Goal: Task Accomplishment & Management: Use online tool/utility

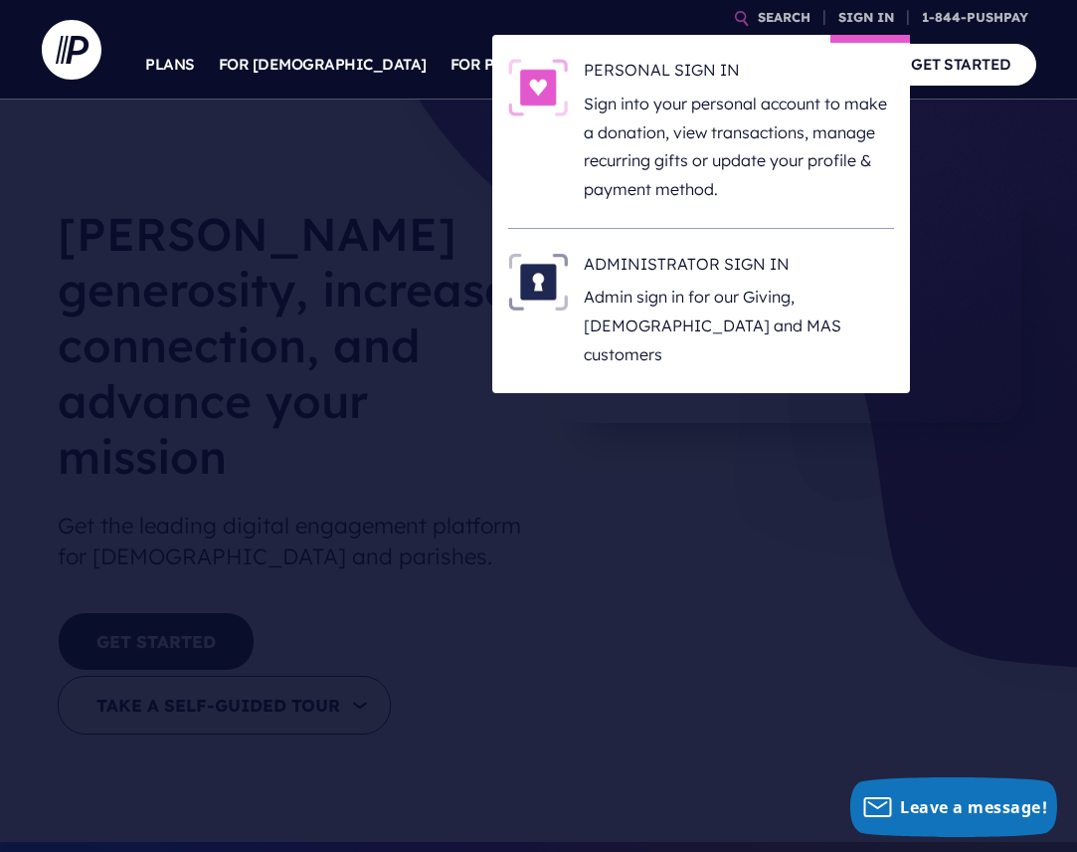
click at [712, 248] on li "ADMINISTRATOR SIGN IN Admin sign in for our Giving, [DEMOGRAPHIC_DATA] and MAS …" at bounding box center [701, 311] width 386 height 164
click at [709, 255] on h6 "ADMINISTRATOR SIGN IN" at bounding box center [739, 268] width 310 height 30
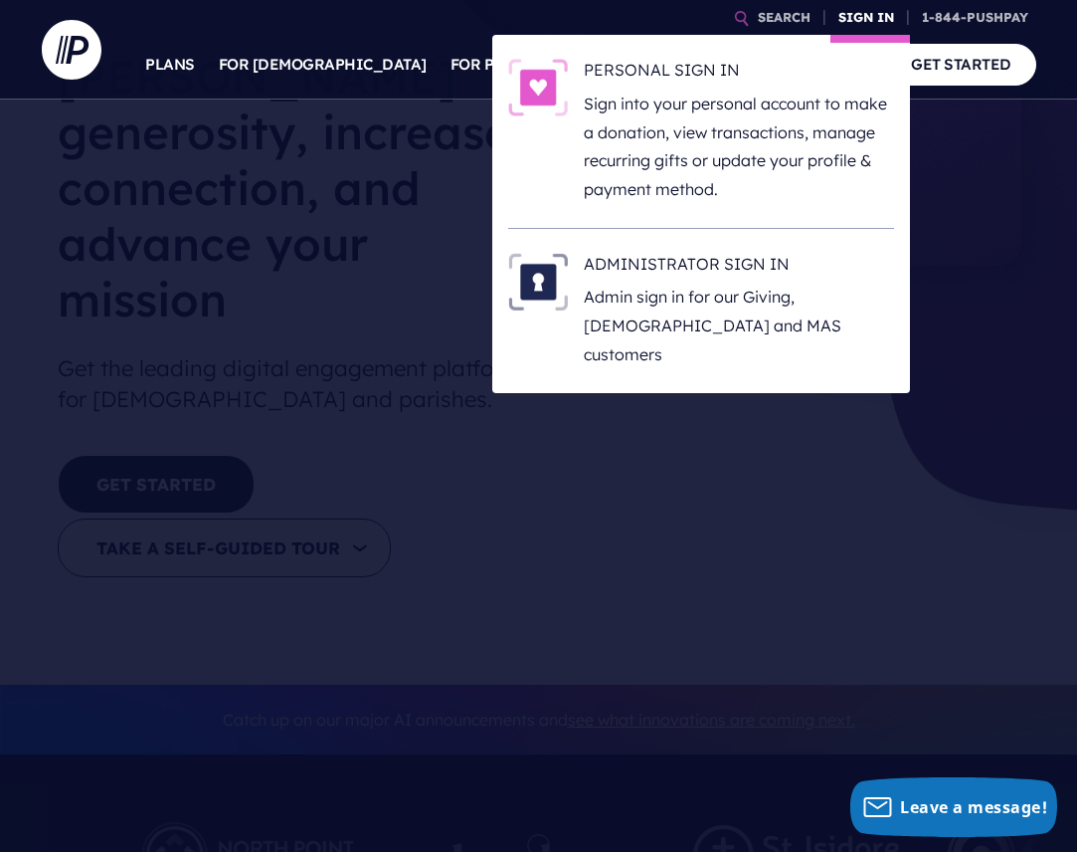
scroll to position [252, 0]
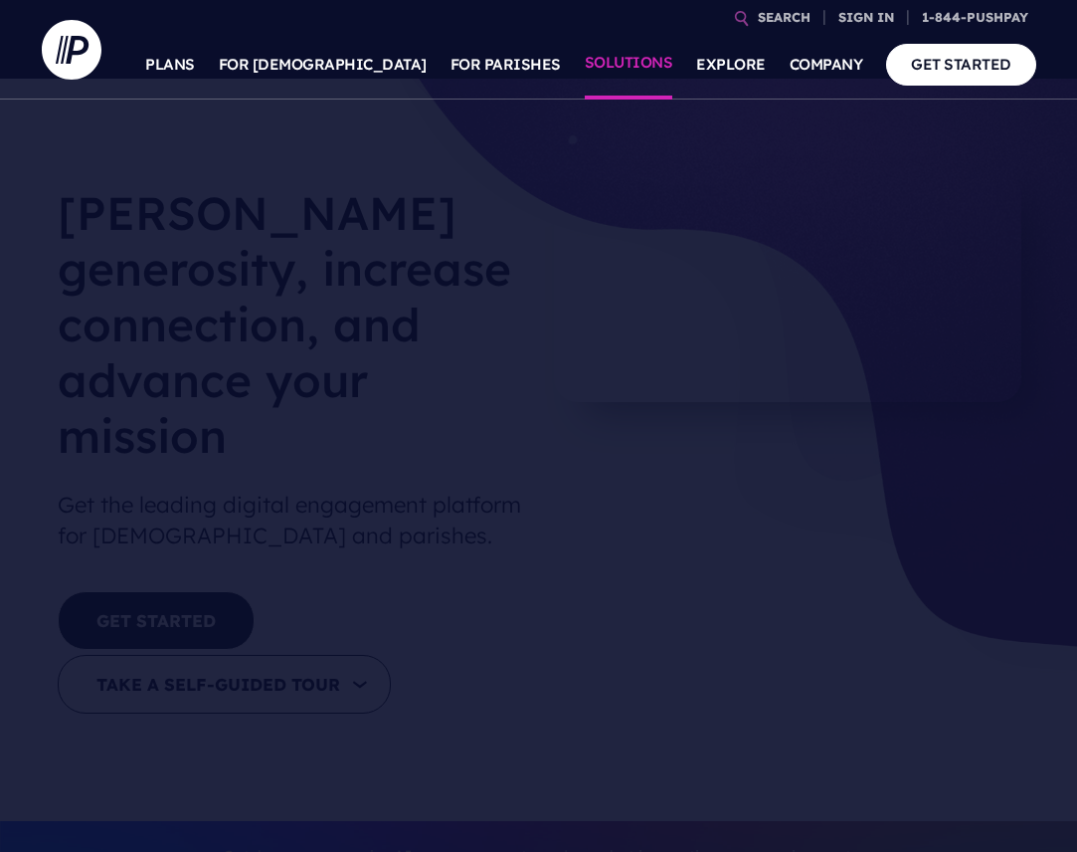
scroll to position [37, 0]
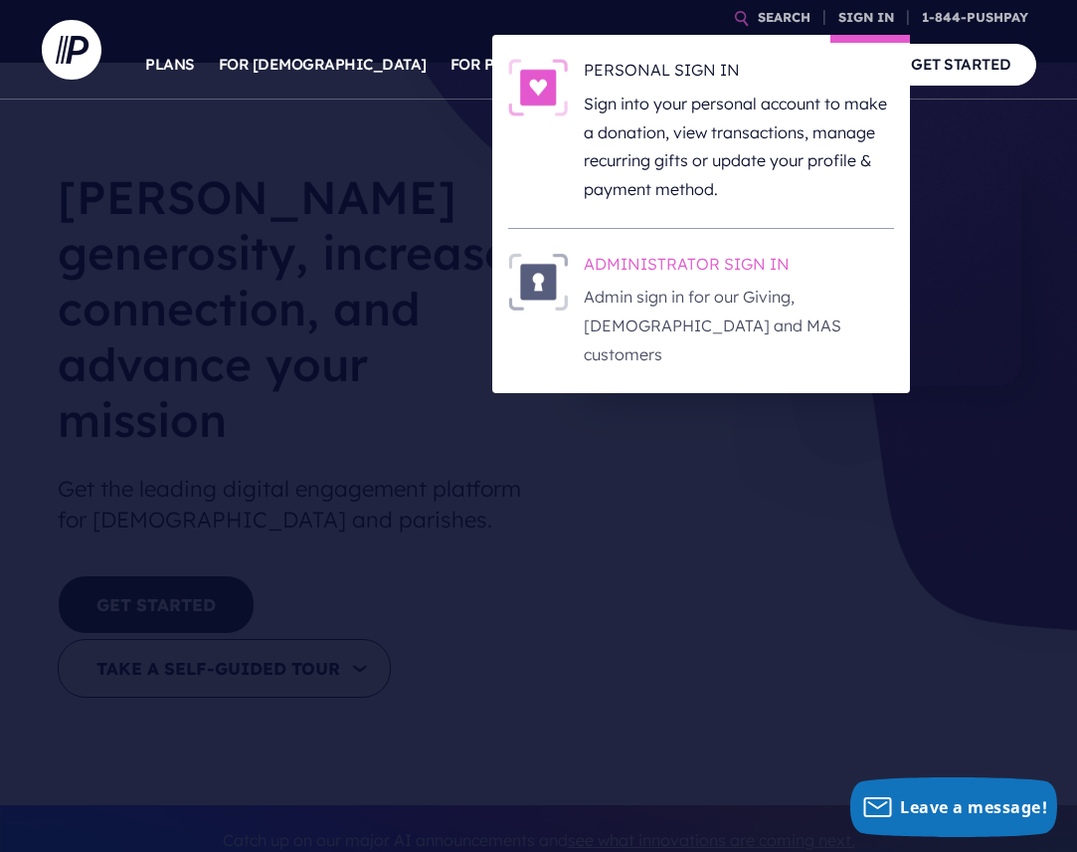
click at [687, 273] on h6 "ADMINISTRATOR SIGN IN" at bounding box center [739, 268] width 310 height 30
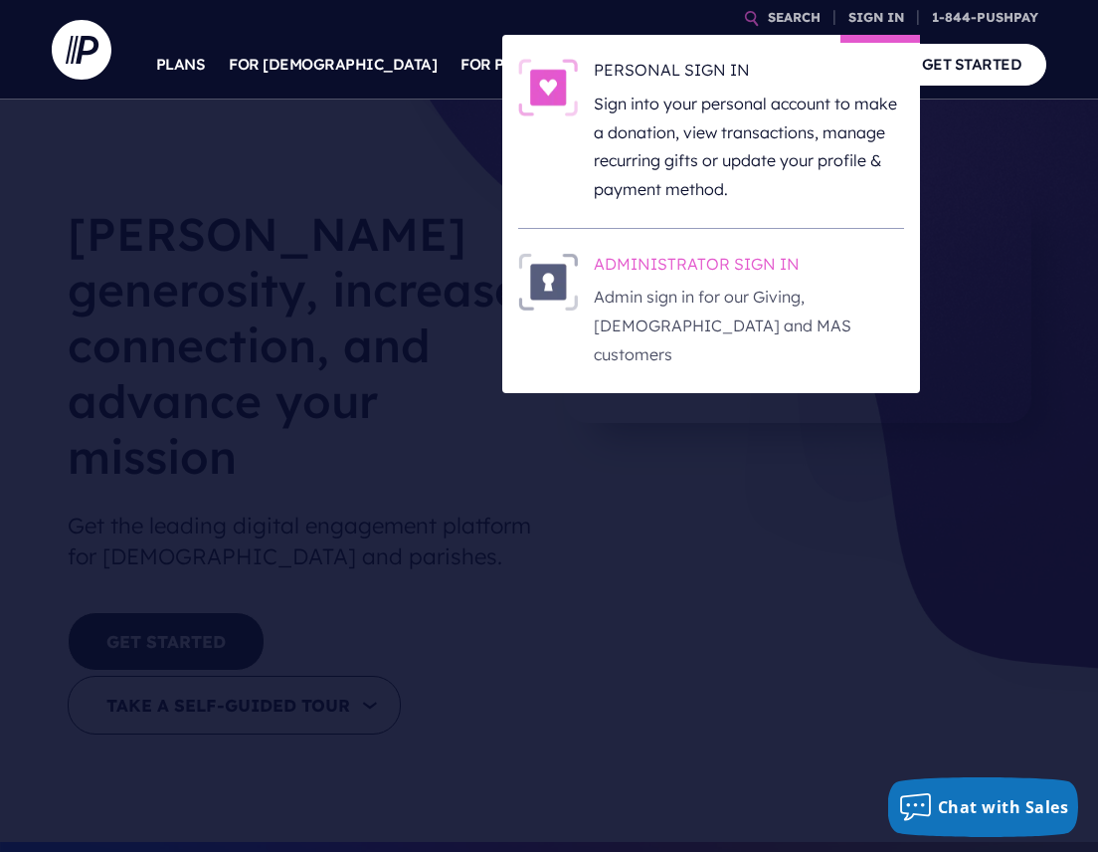
click at [715, 257] on h6 "ADMINISTRATOR SIGN IN" at bounding box center [749, 268] width 310 height 30
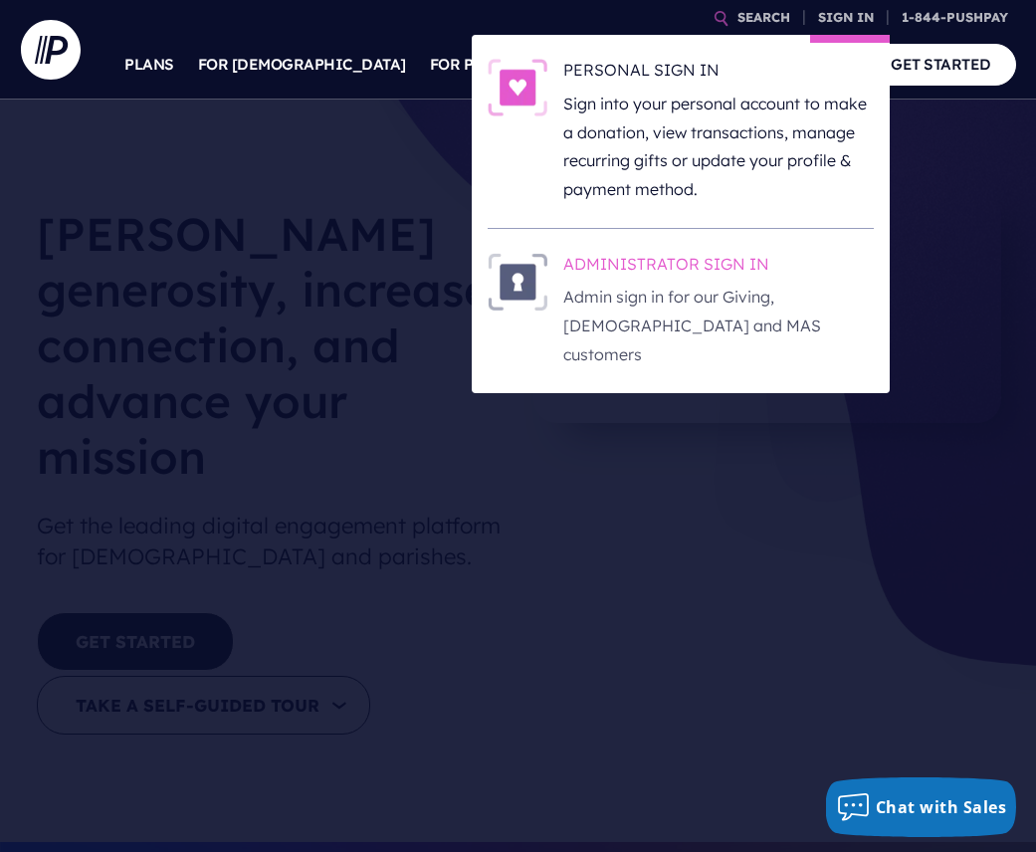
click at [657, 260] on h6 "ADMINISTRATOR SIGN IN" at bounding box center [718, 268] width 310 height 30
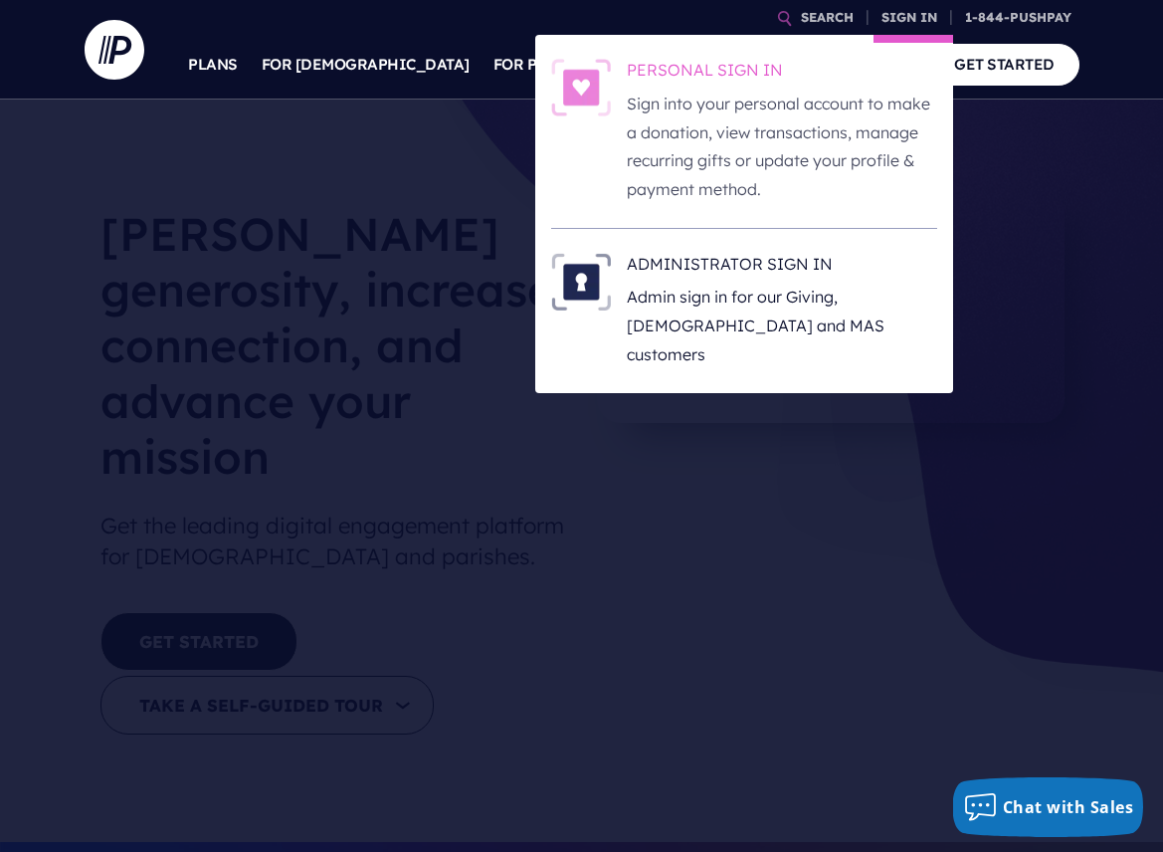
click at [657, 67] on h6 "PERSONAL SIGN IN" at bounding box center [782, 74] width 310 height 30
